Goal: Task Accomplishment & Management: Manage account settings

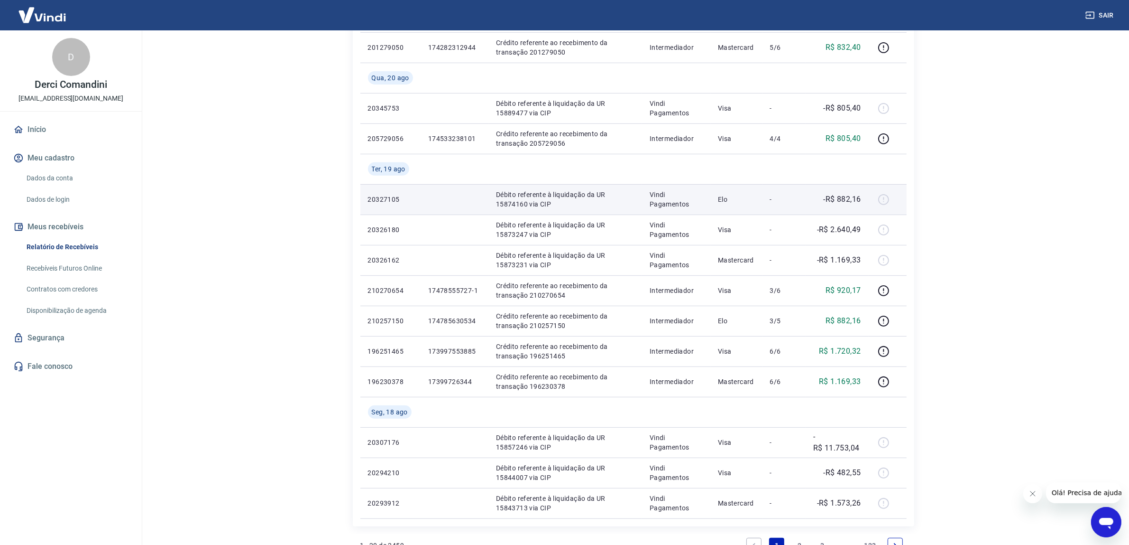
scroll to position [534, 0]
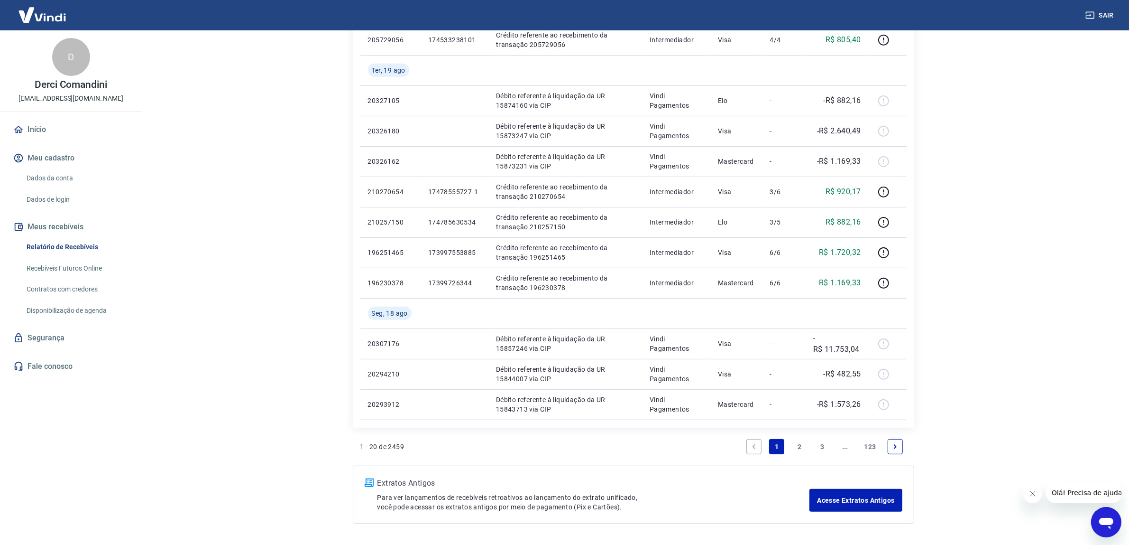
click at [893, 449] on icon "Next page" at bounding box center [895, 446] width 7 height 7
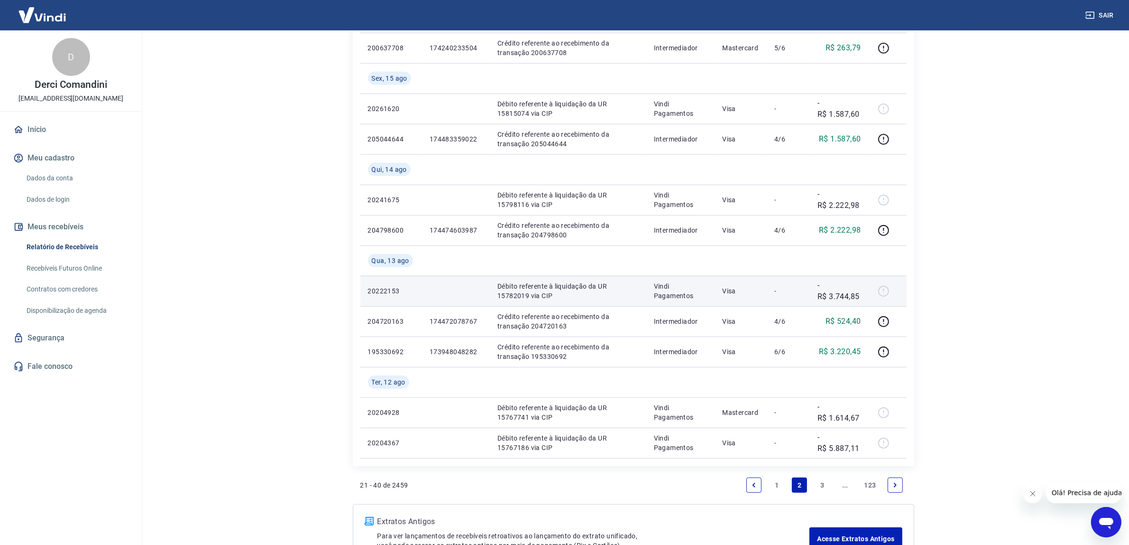
scroll to position [593, 0]
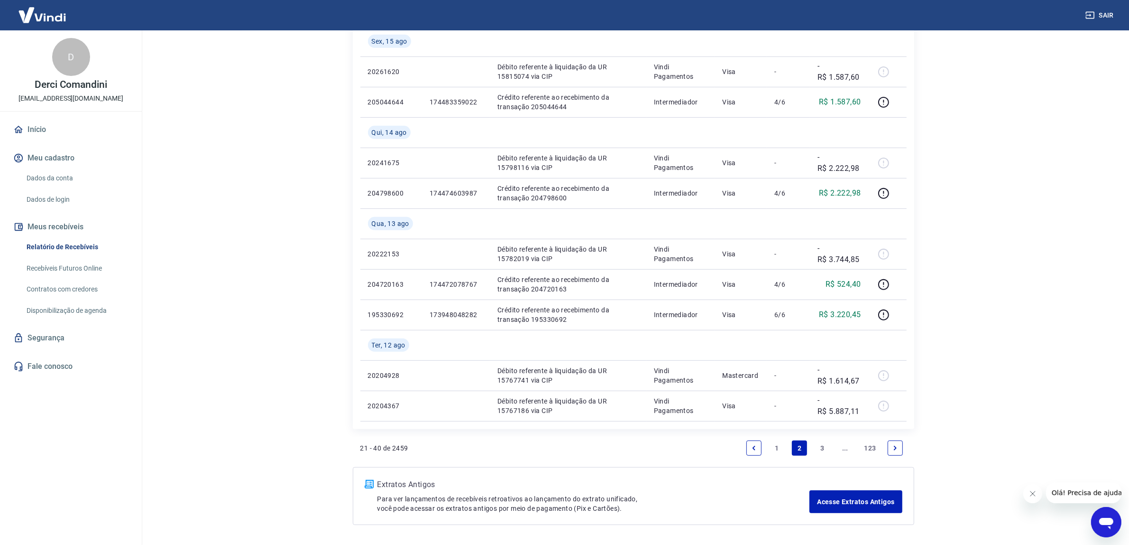
click at [896, 445] on icon "Next page" at bounding box center [895, 447] width 7 height 7
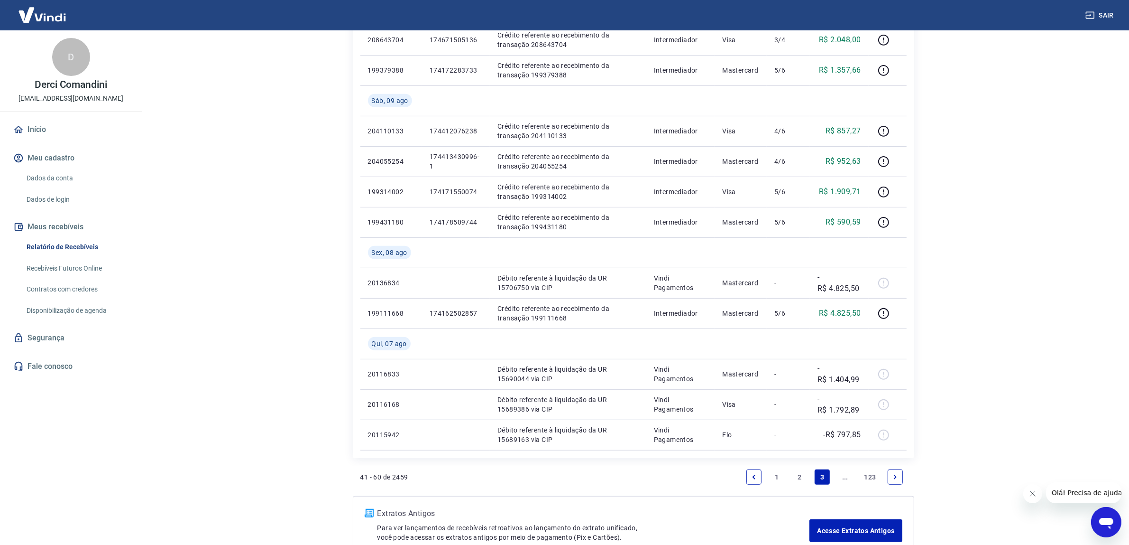
scroll to position [593, 0]
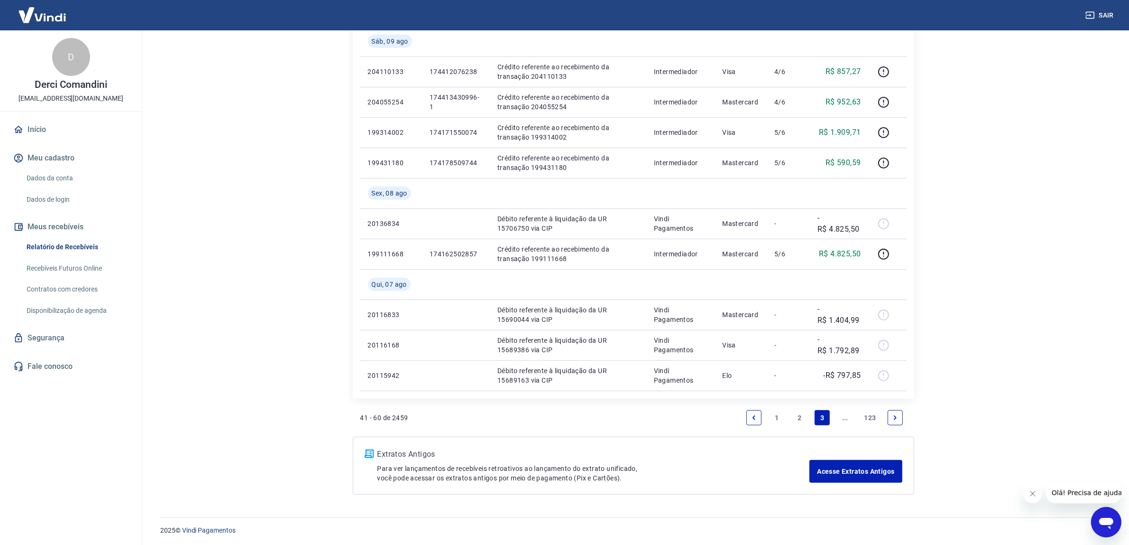
click at [895, 420] on icon "Next page" at bounding box center [895, 417] width 7 height 7
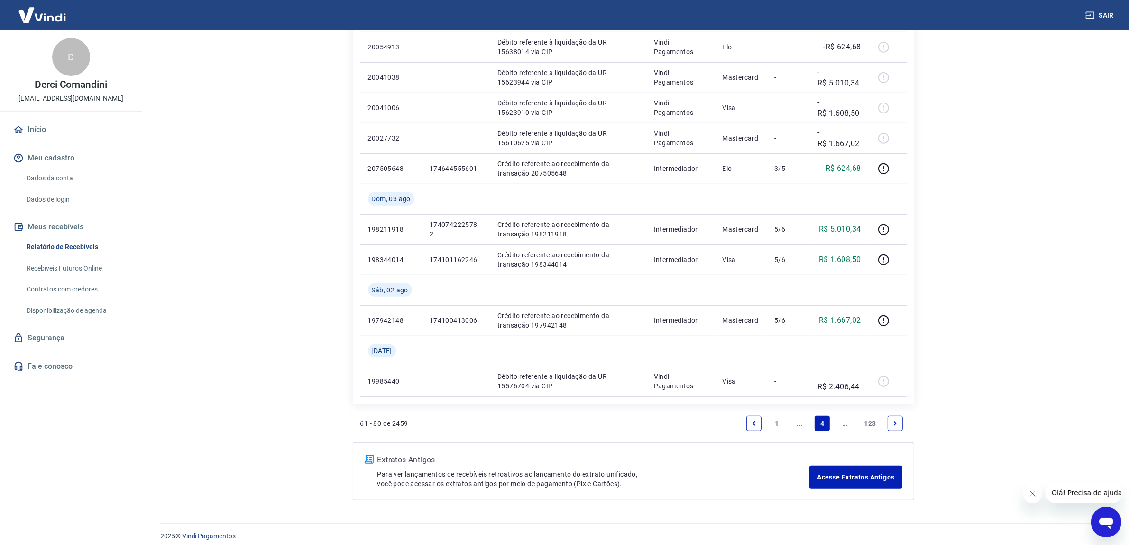
scroll to position [625, 0]
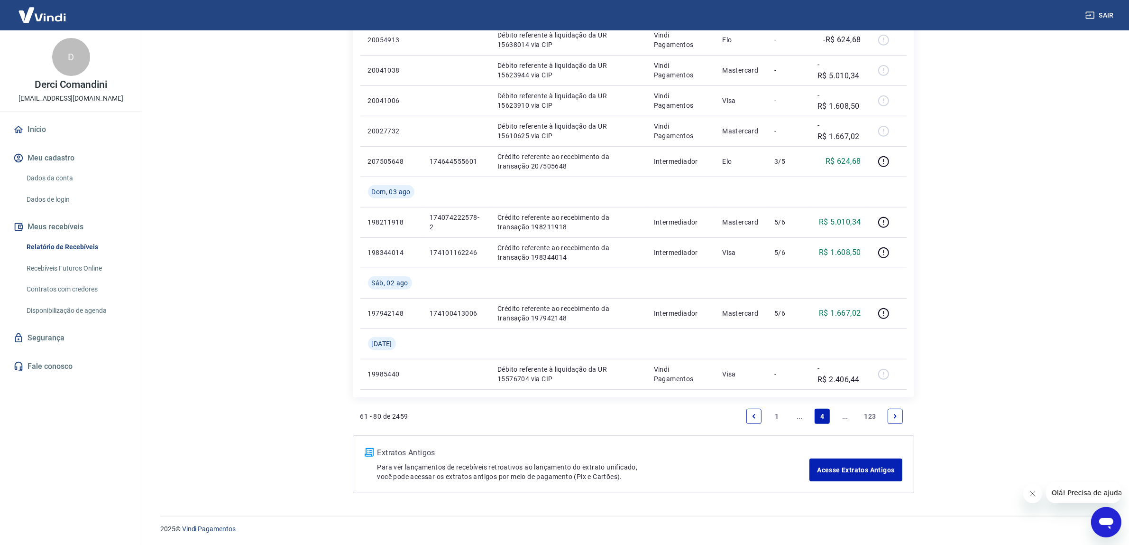
click at [896, 414] on icon "Next page" at bounding box center [895, 416] width 7 height 7
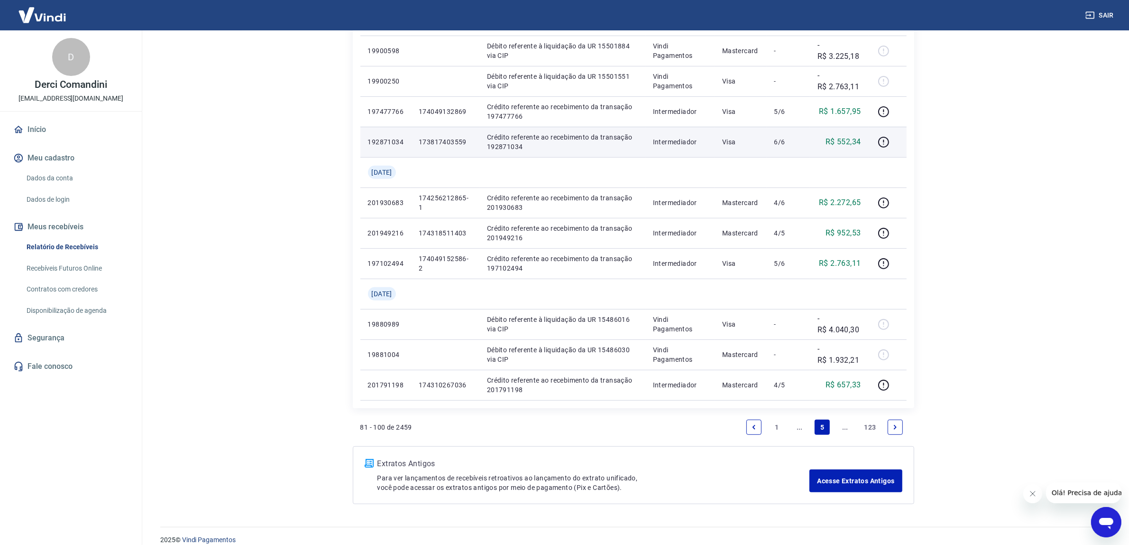
scroll to position [564, 0]
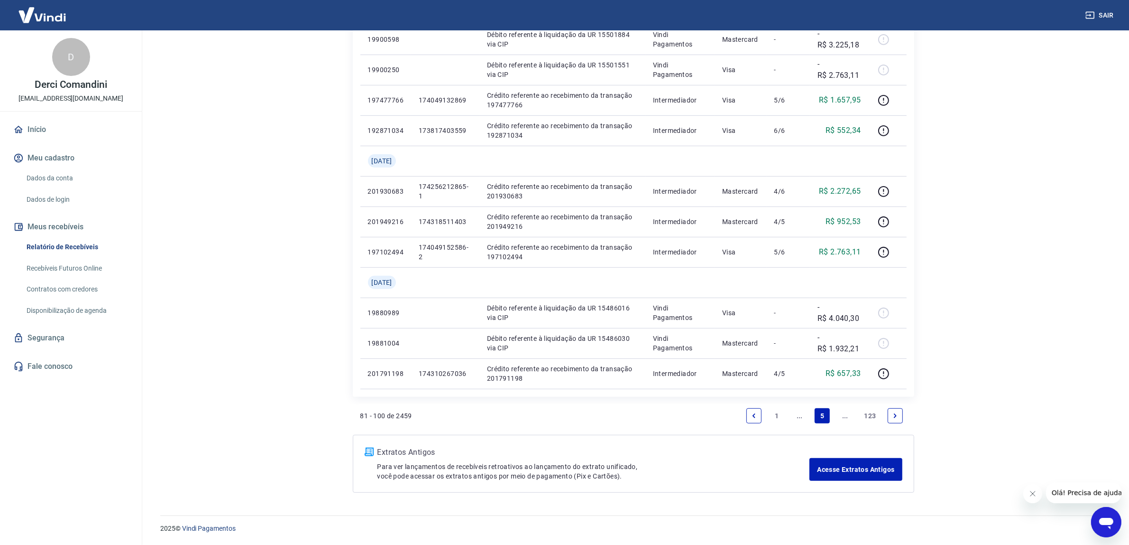
click at [899, 414] on link "Next page" at bounding box center [895, 415] width 15 height 15
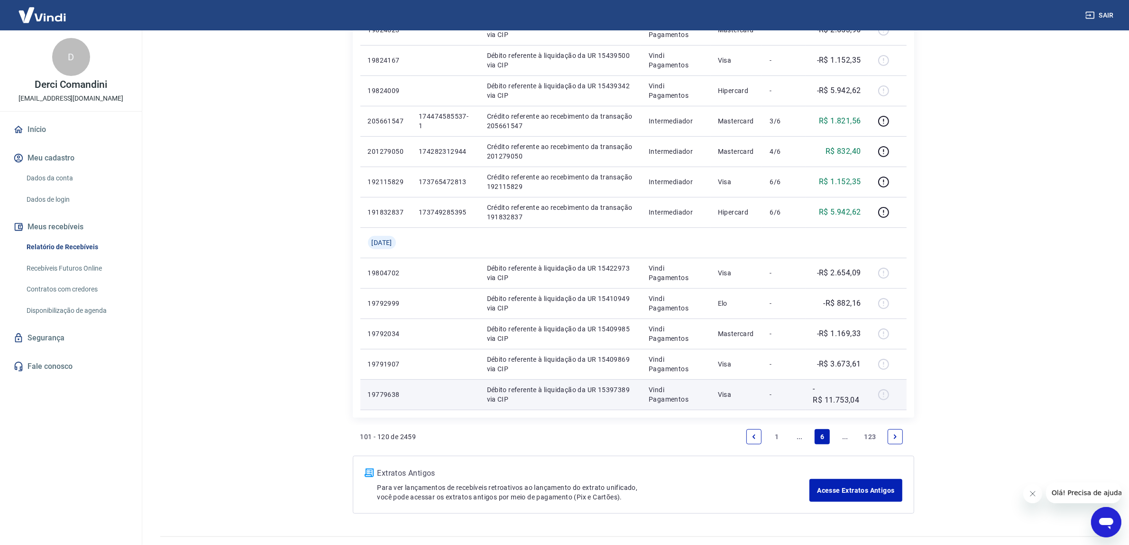
scroll to position [534, 0]
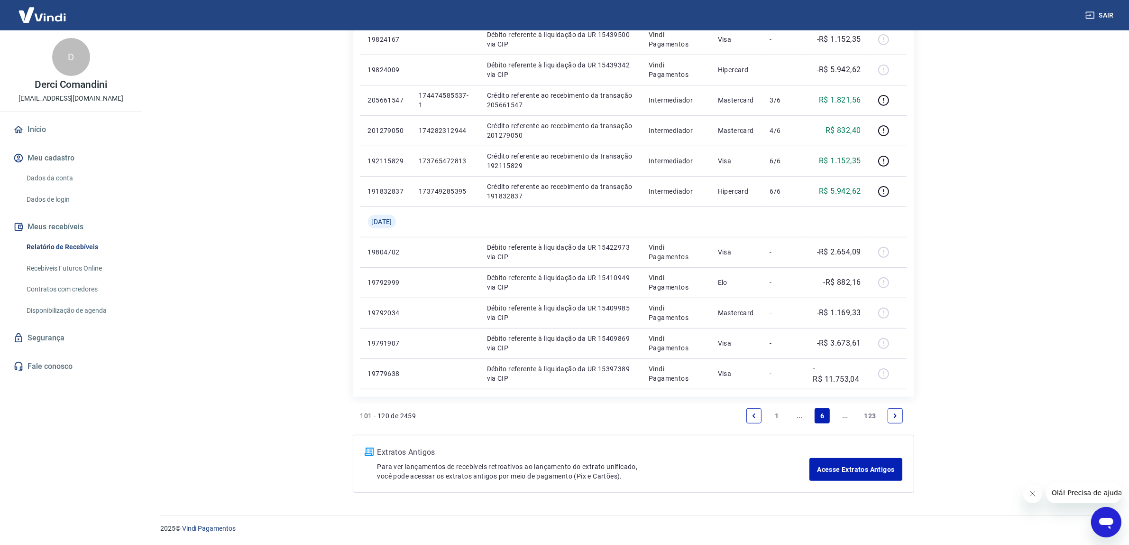
click at [747, 417] on link "Previous page" at bounding box center [754, 415] width 15 height 15
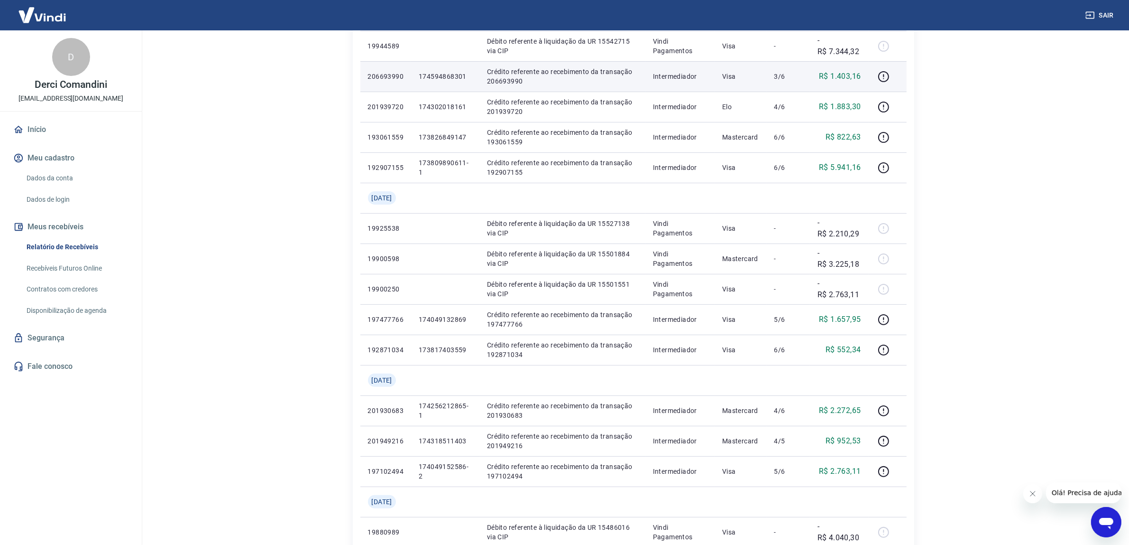
scroll to position [474, 0]
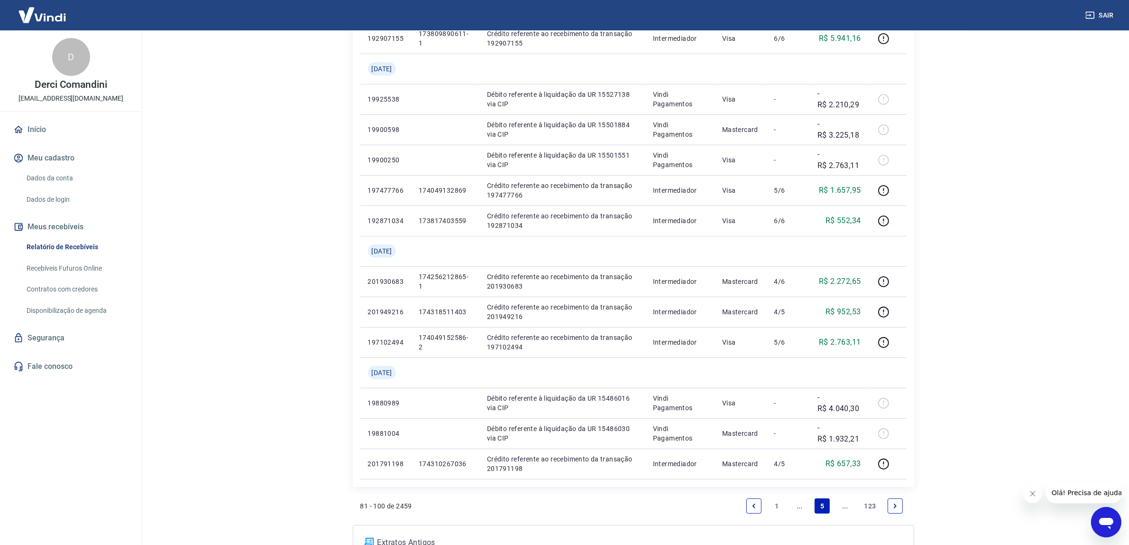
click at [757, 506] on link "Previous page" at bounding box center [754, 505] width 15 height 15
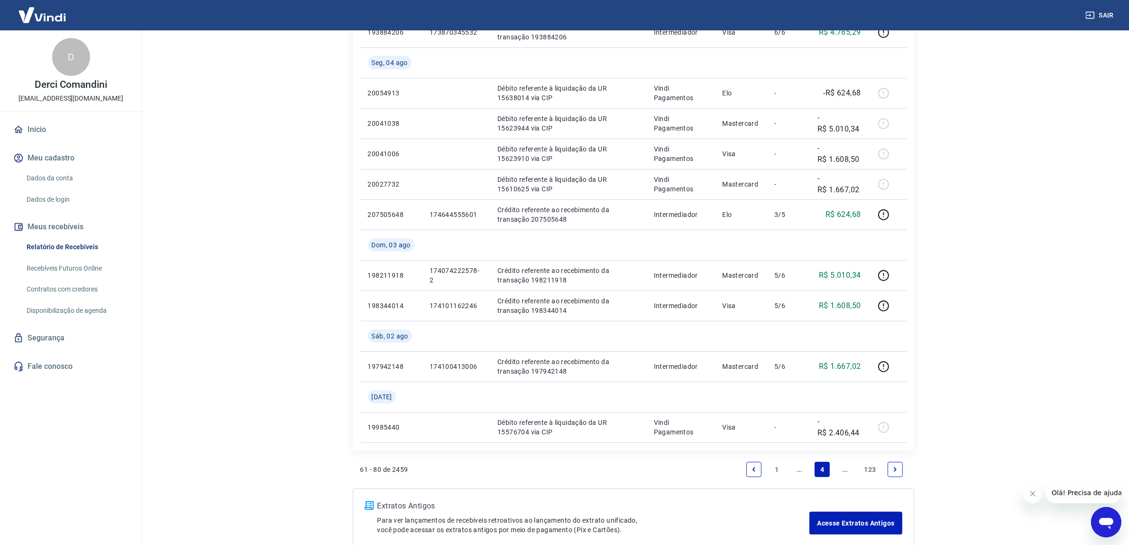
scroll to position [593, 0]
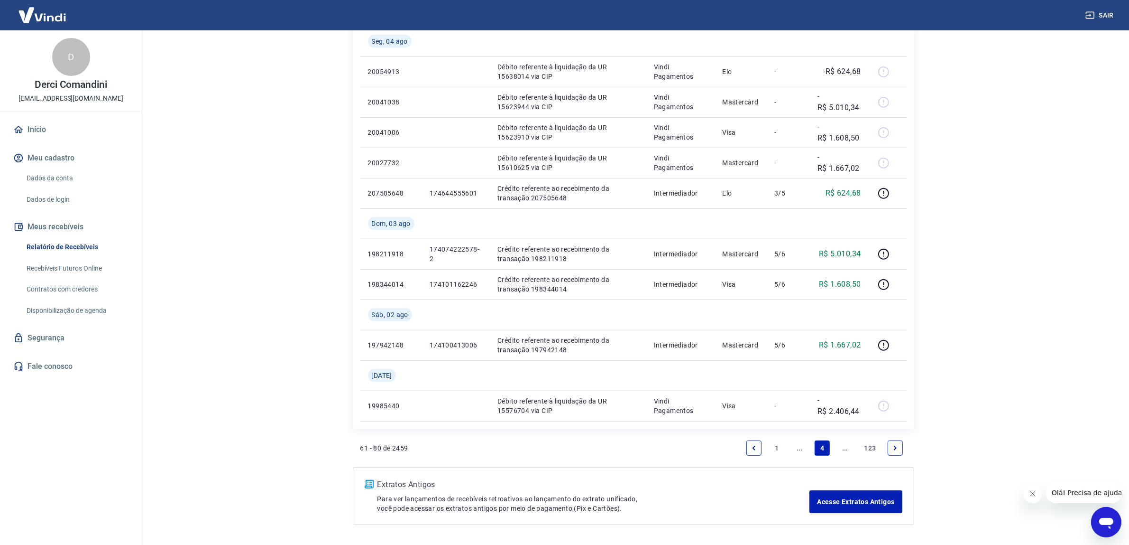
click at [758, 443] on link "Previous page" at bounding box center [754, 447] width 15 height 15
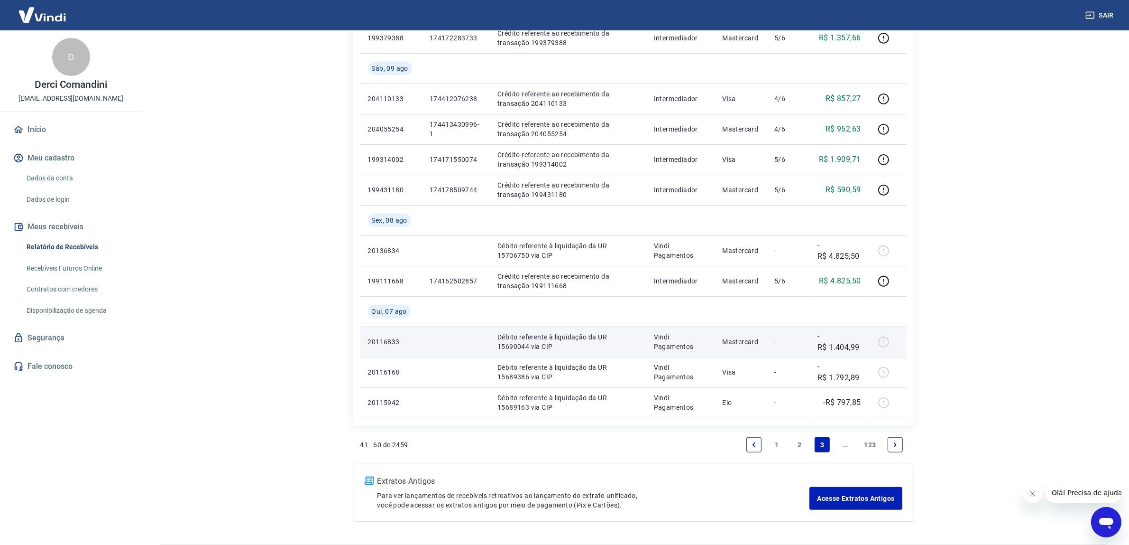
scroll to position [594, 0]
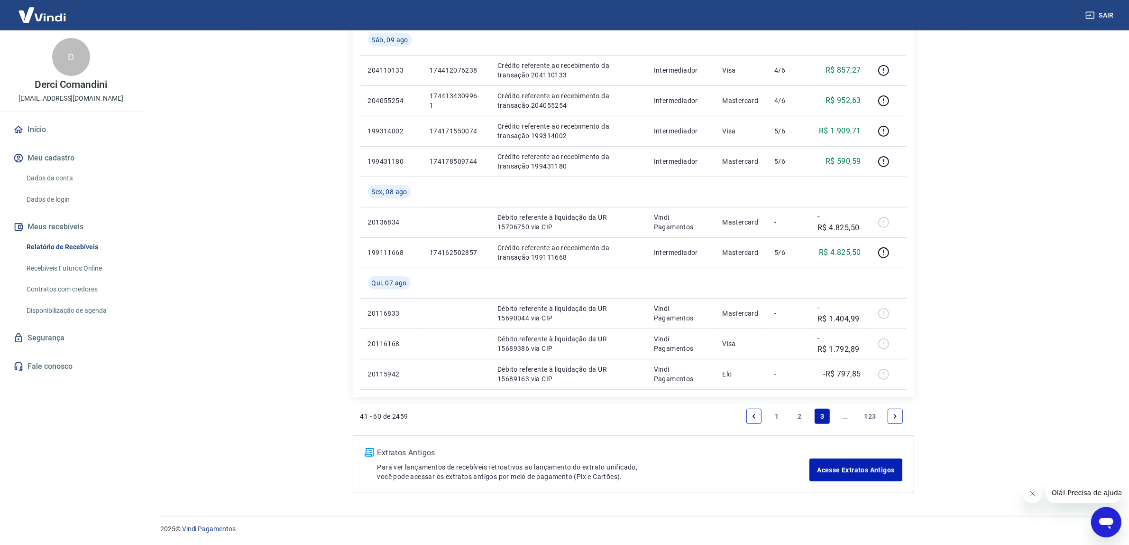
click at [800, 416] on link "2" at bounding box center [799, 415] width 15 height 15
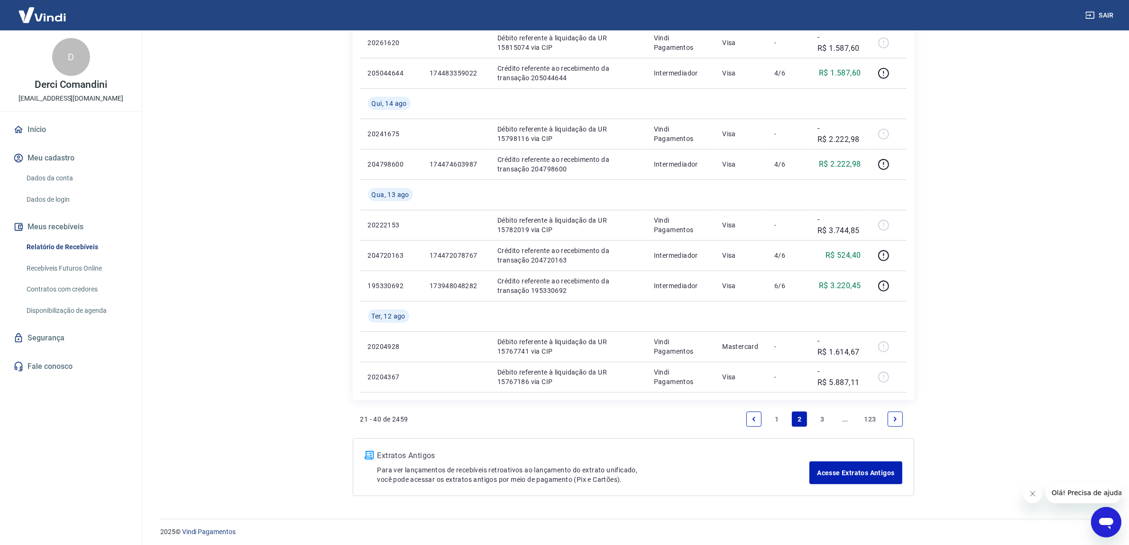
scroll to position [625, 0]
click at [777, 416] on link "1" at bounding box center [776, 415] width 15 height 15
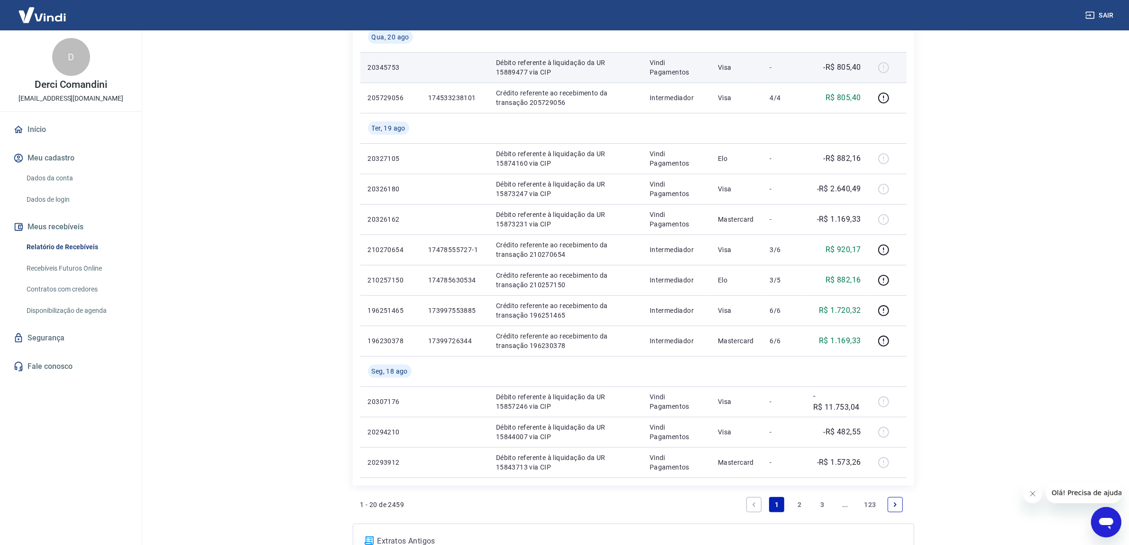
scroll to position [564, 0]
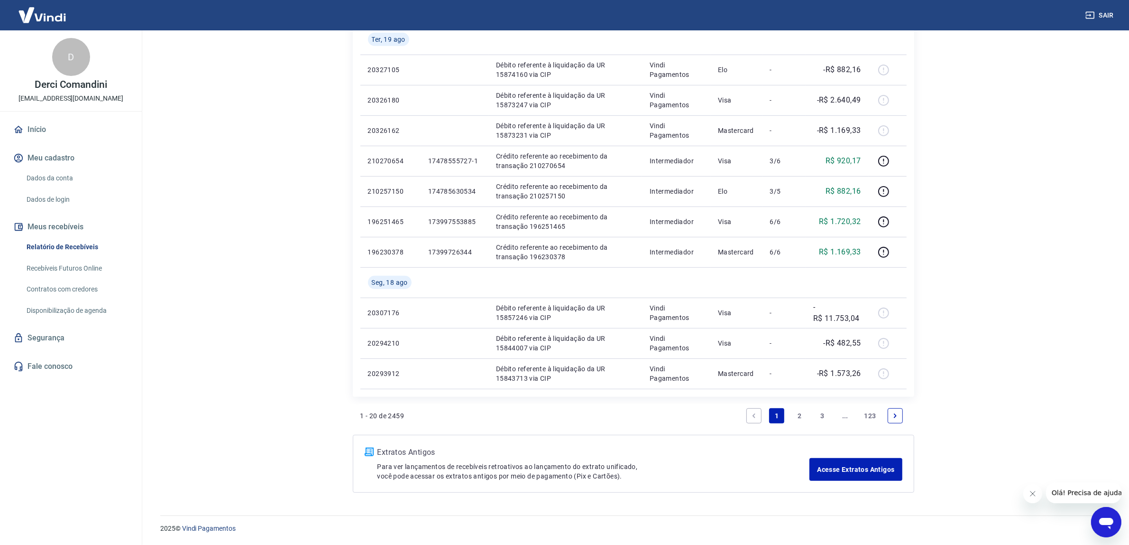
click at [895, 410] on link "Next page" at bounding box center [895, 415] width 15 height 15
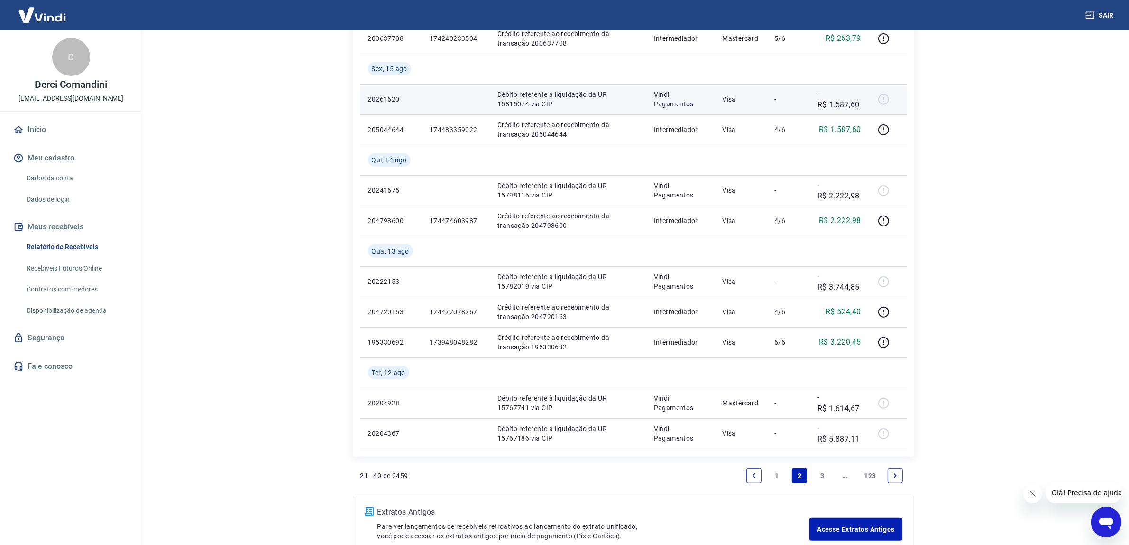
scroll to position [625, 0]
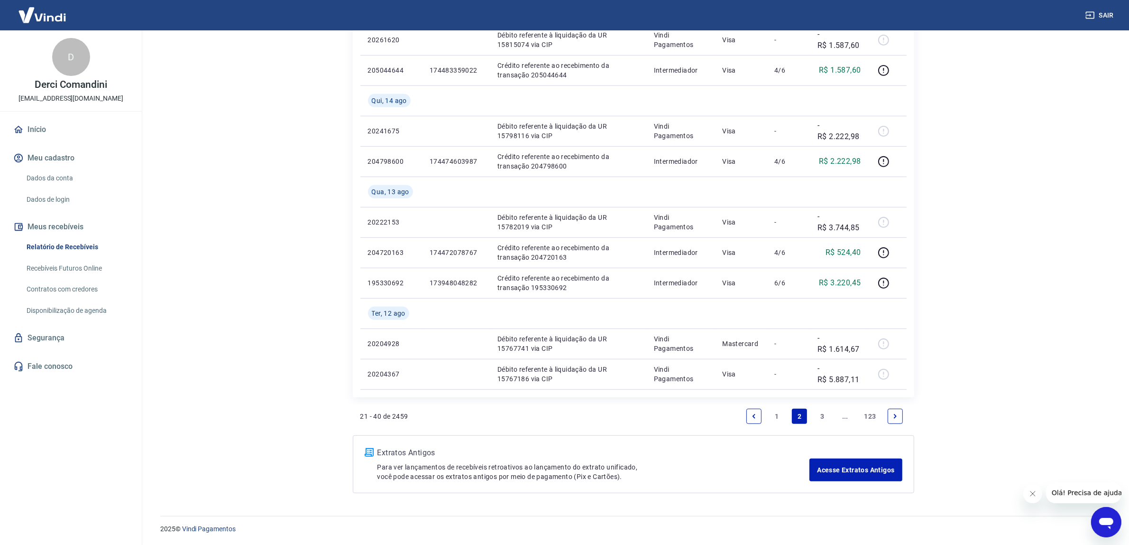
click at [897, 415] on icon "Next page" at bounding box center [895, 416] width 7 height 7
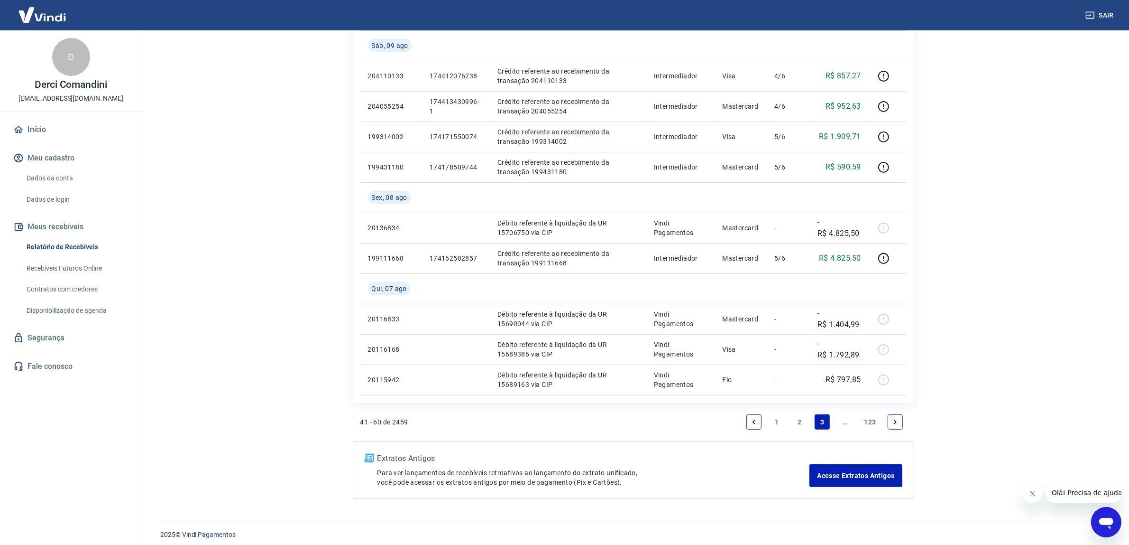
scroll to position [594, 0]
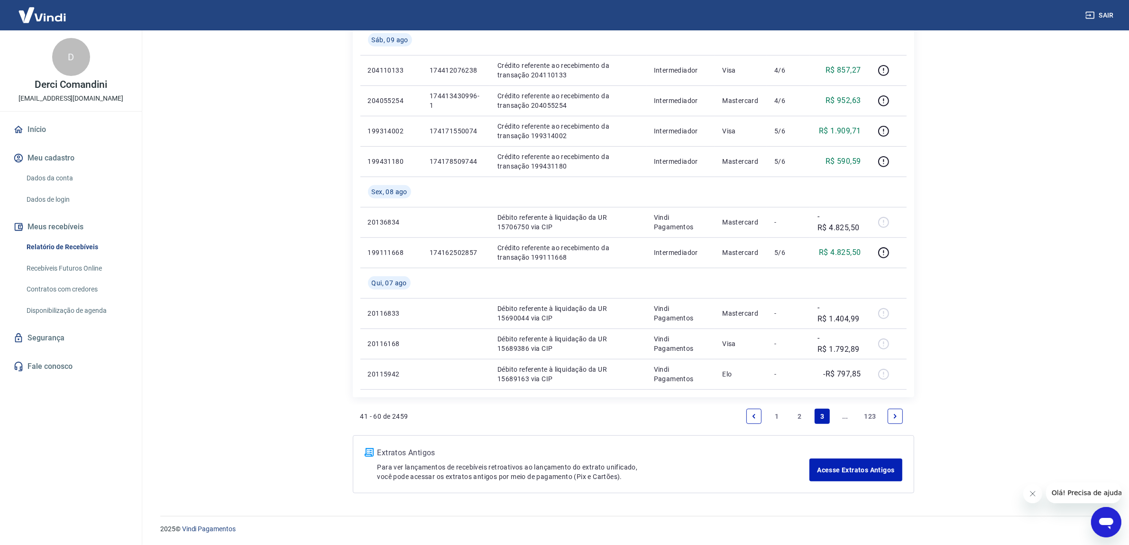
click at [757, 413] on icon "Previous page" at bounding box center [754, 416] width 7 height 7
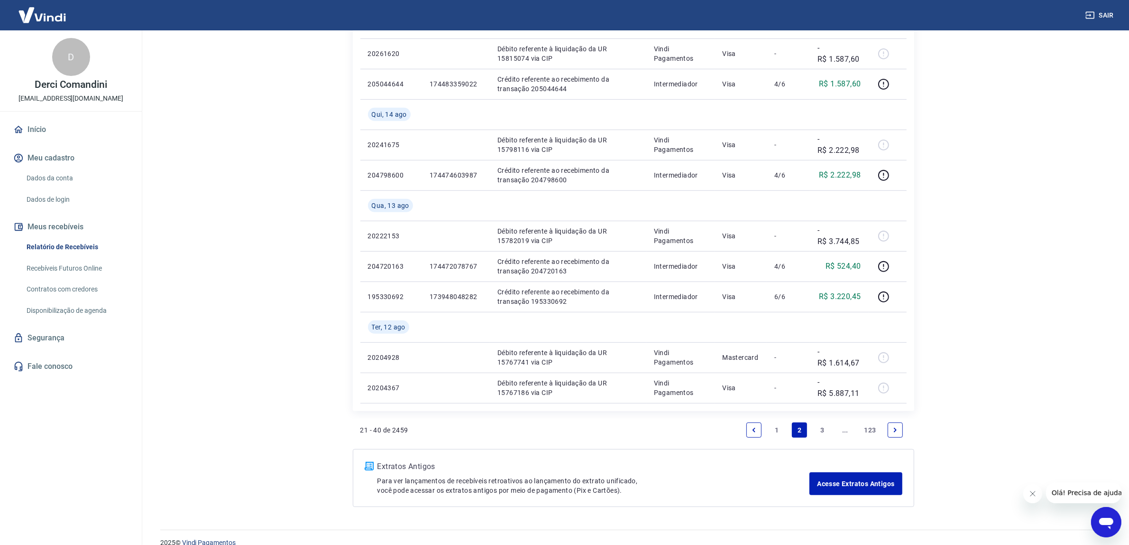
scroll to position [625, 0]
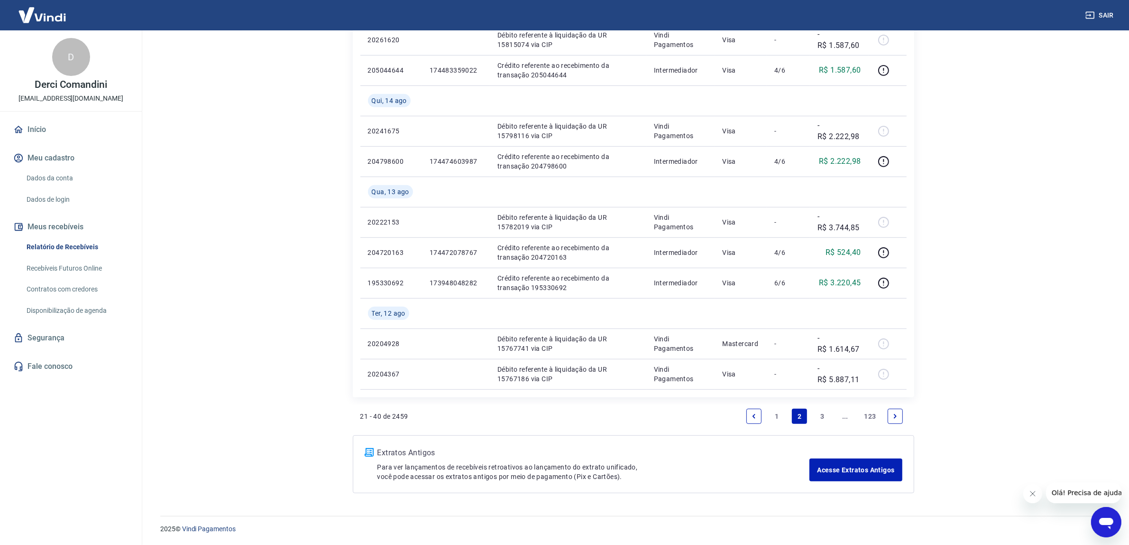
click at [893, 413] on icon "Next page" at bounding box center [895, 416] width 7 height 7
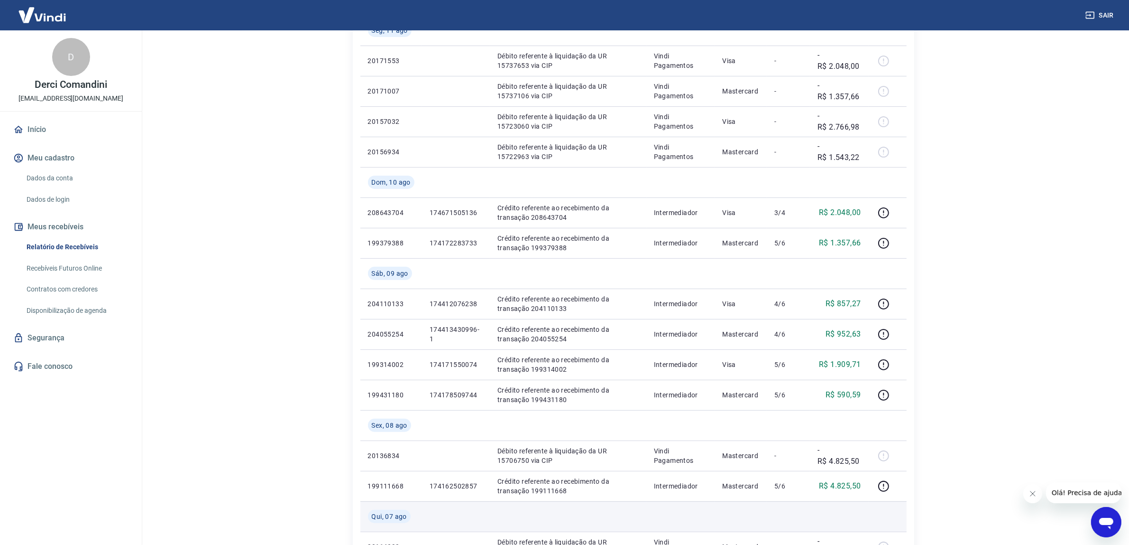
scroll to position [534, 0]
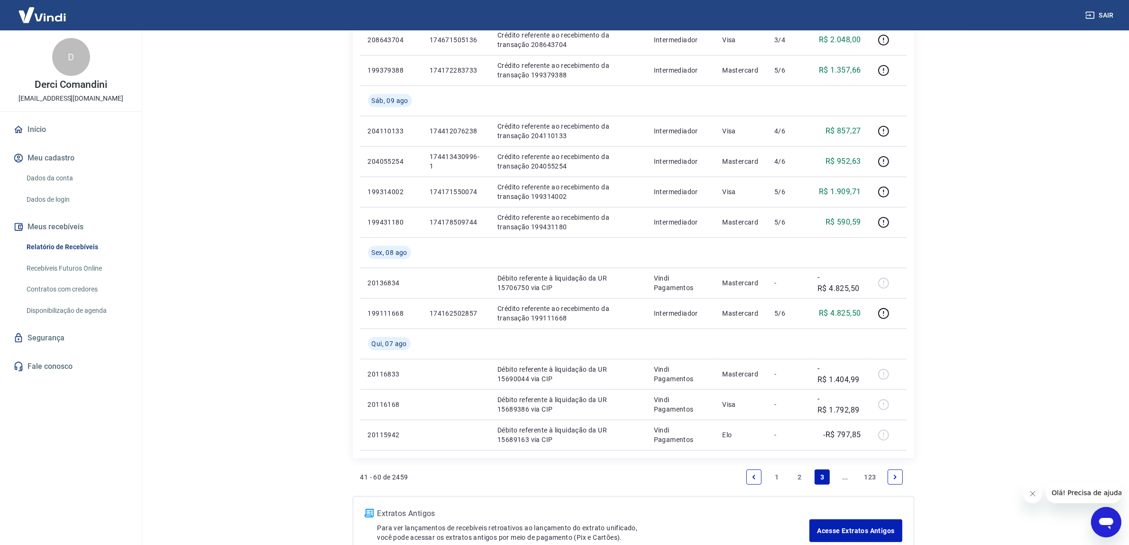
click at [764, 480] on li "Pagination" at bounding box center [754, 476] width 23 height 23
click at [756, 478] on icon "Previous page" at bounding box center [754, 476] width 7 height 7
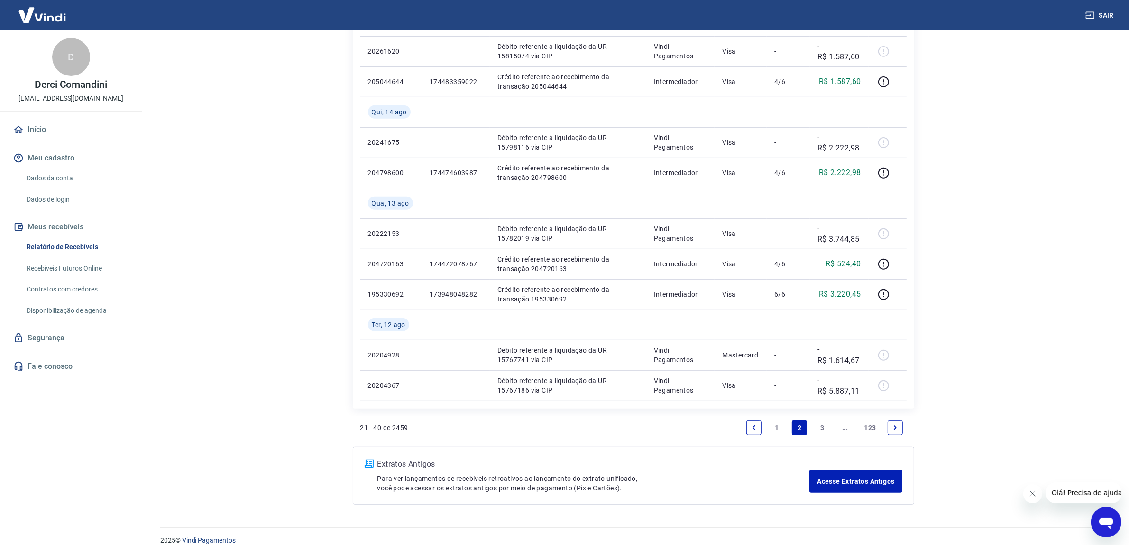
scroll to position [625, 0]
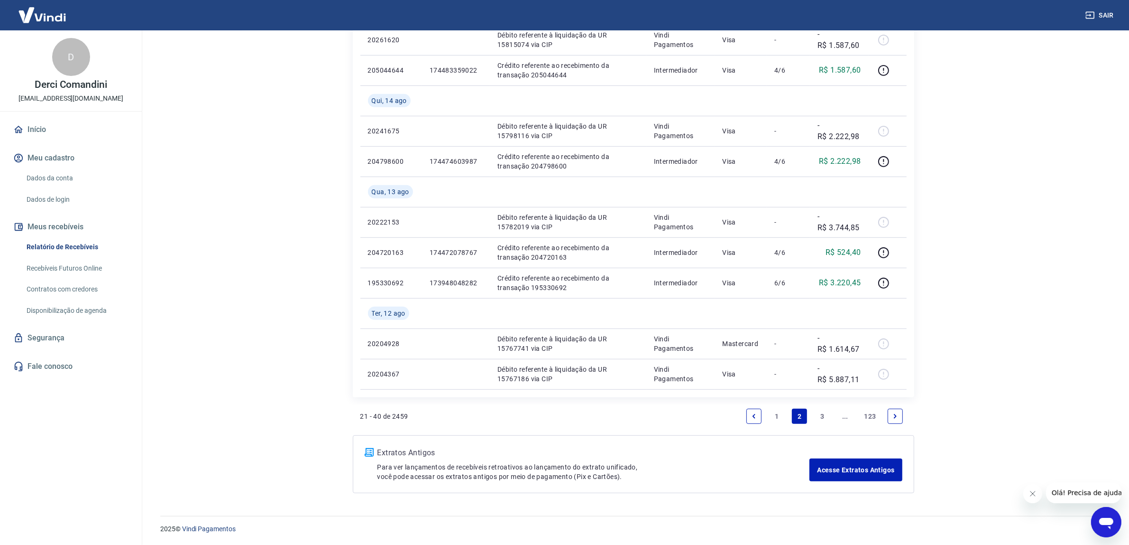
click at [774, 416] on link "1" at bounding box center [776, 415] width 15 height 15
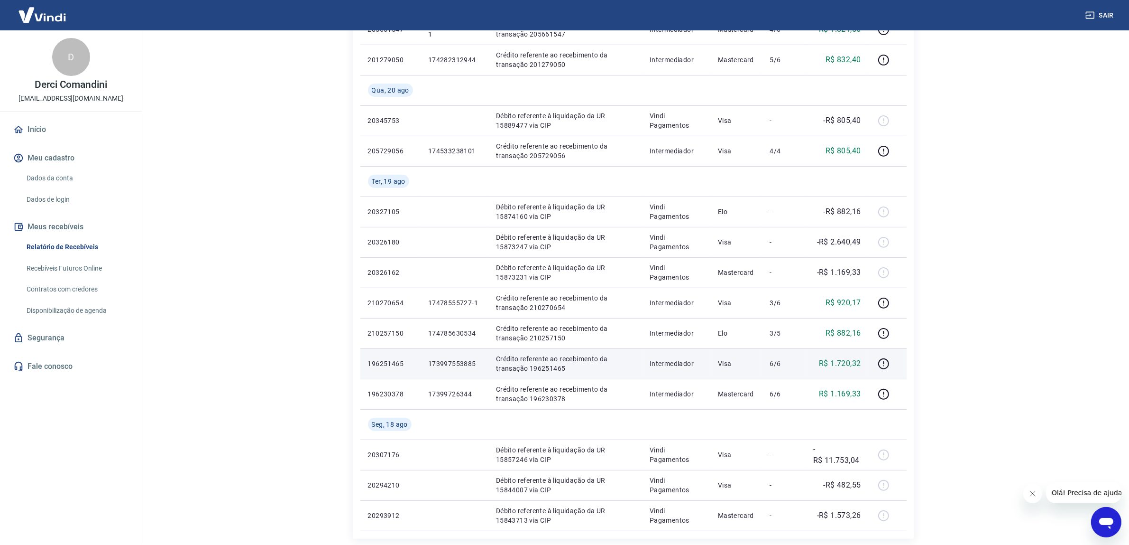
scroll to position [474, 0]
